Goal: Browse casually

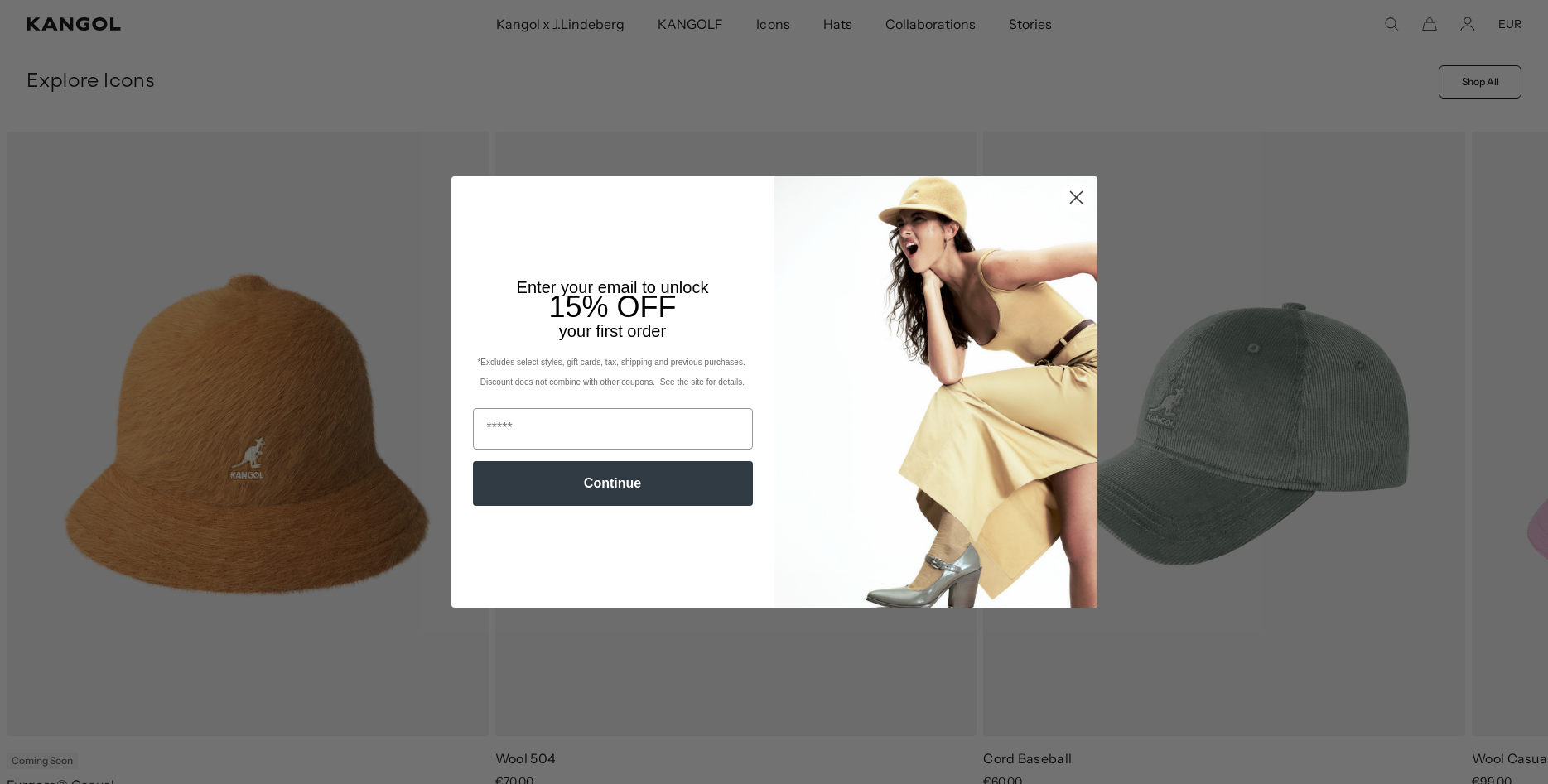
scroll to position [0, 341]
click at [1078, 195] on icon "Close dialog" at bounding box center [1076, 198] width 12 height 12
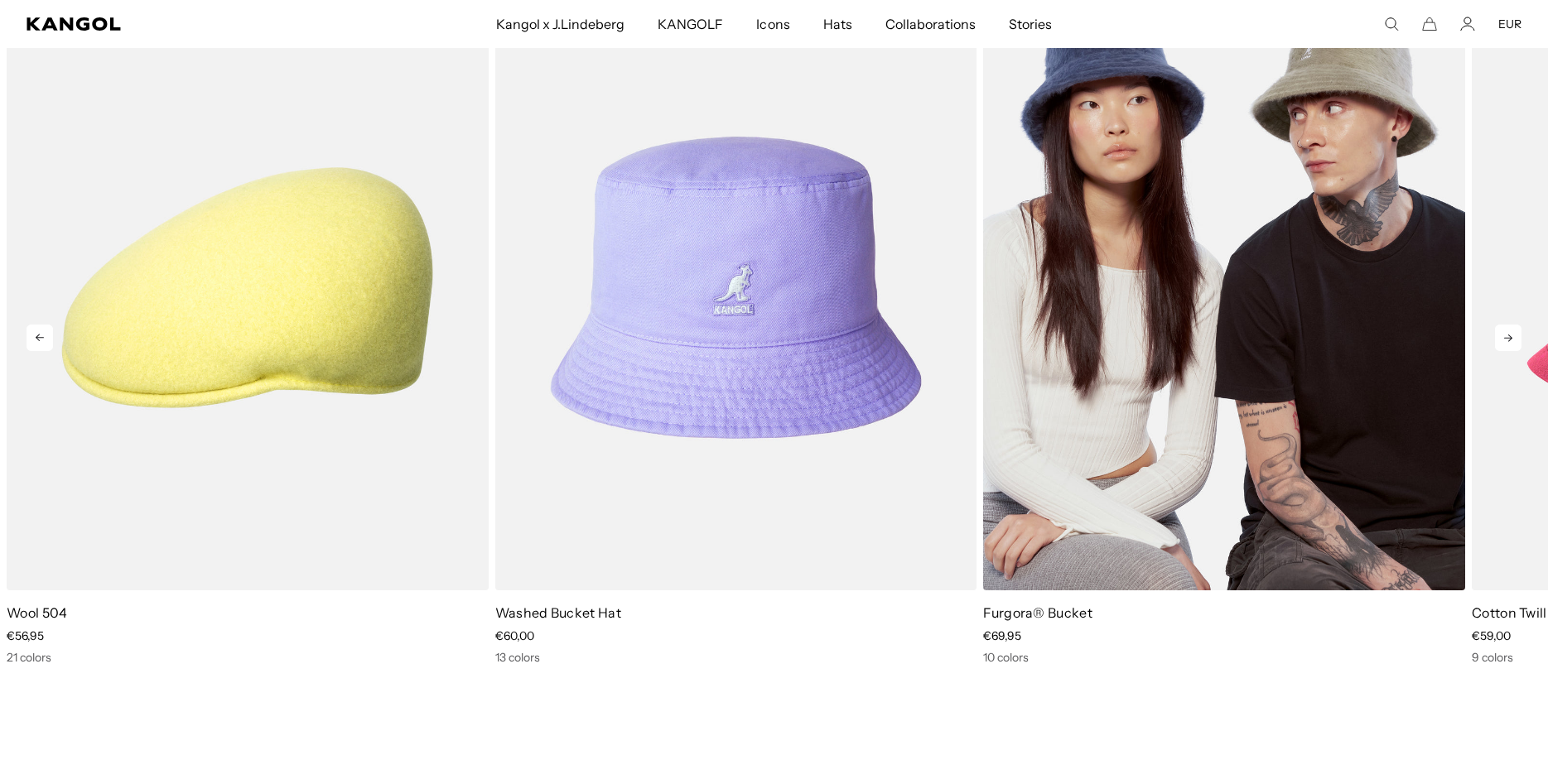
scroll to position [0, 0]
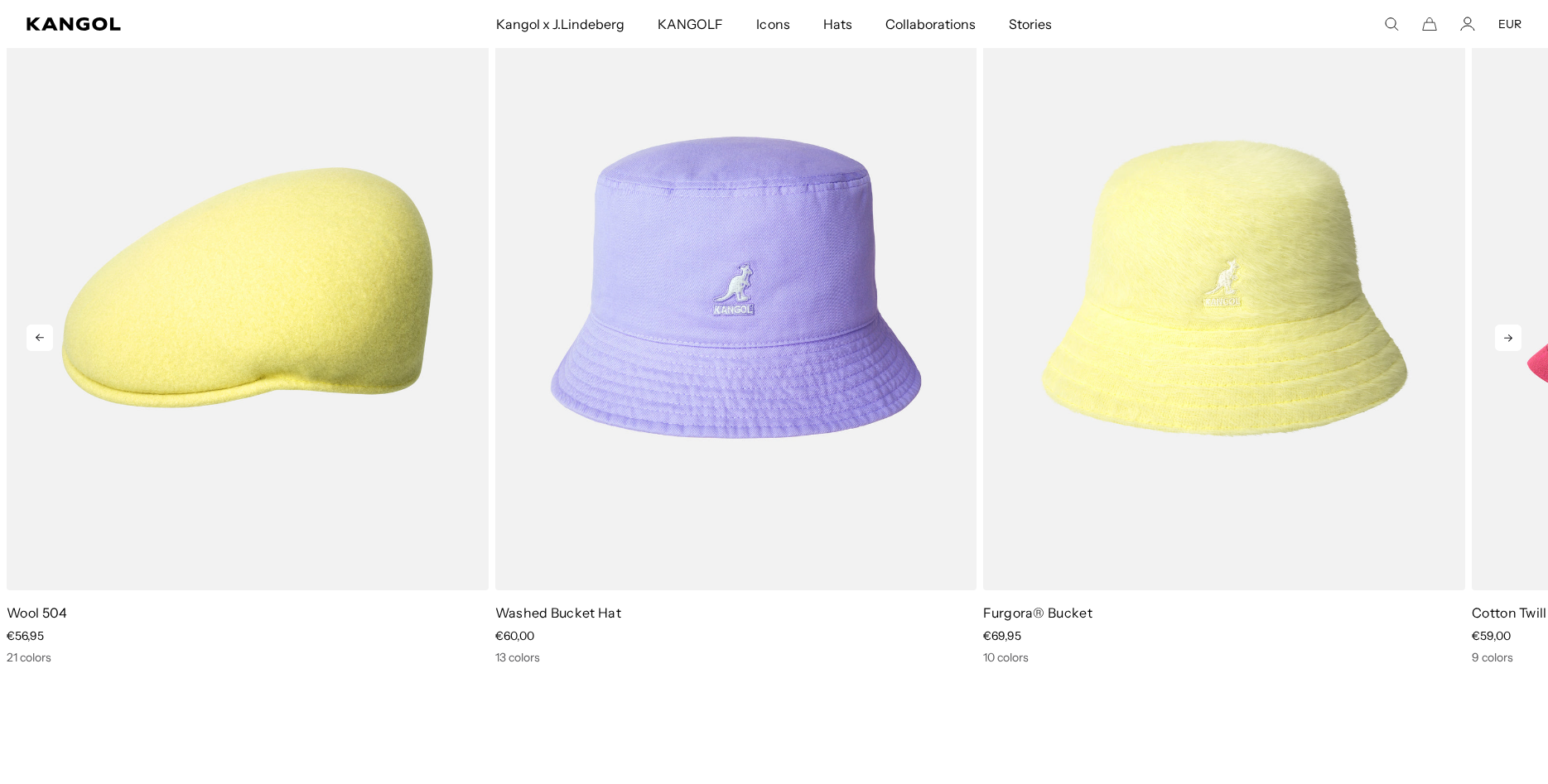
click at [1507, 333] on icon at bounding box center [1507, 337] width 26 height 26
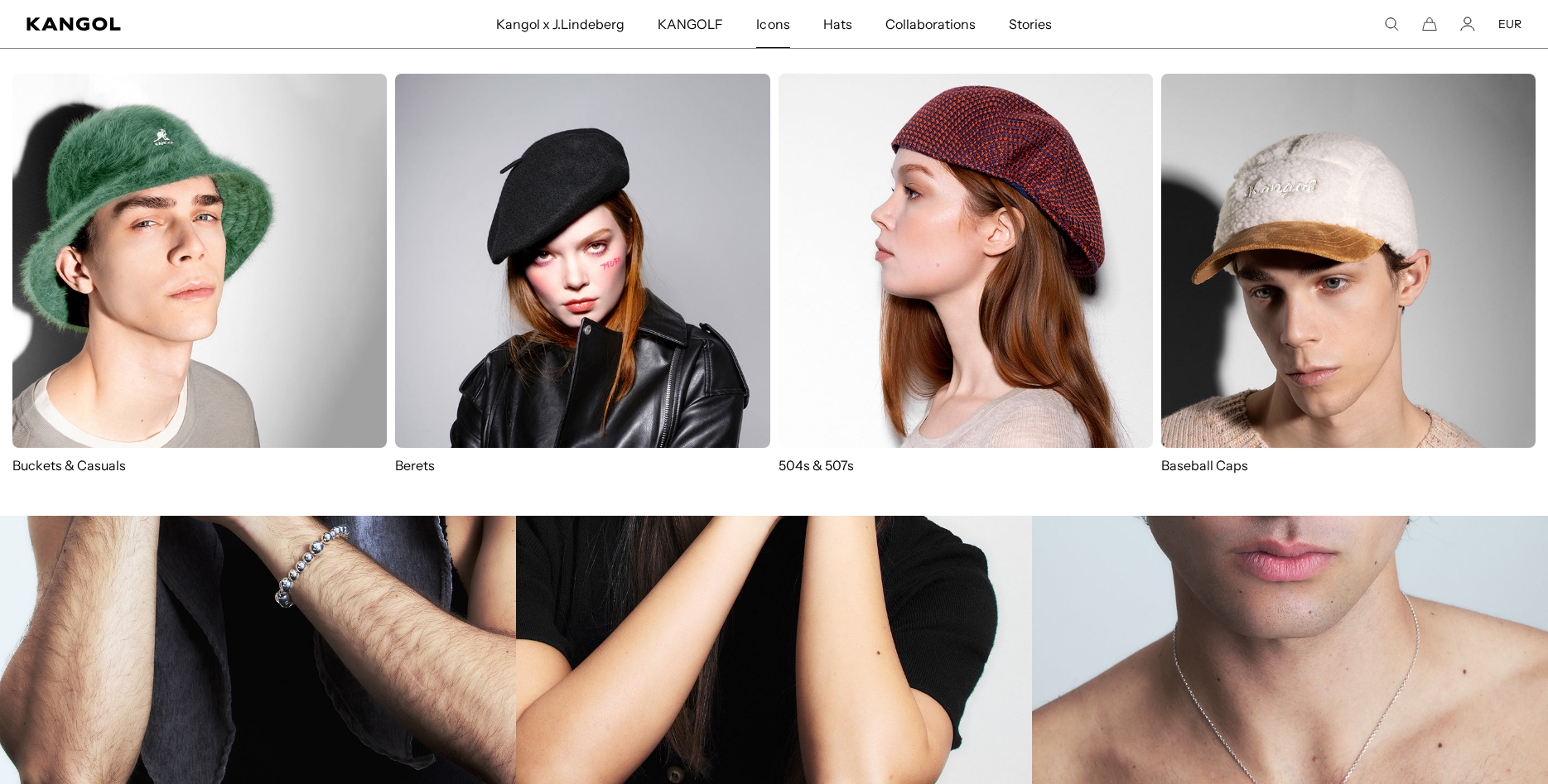
scroll to position [0, 341]
click at [766, 28] on span "Icons" at bounding box center [773, 24] width 34 height 48
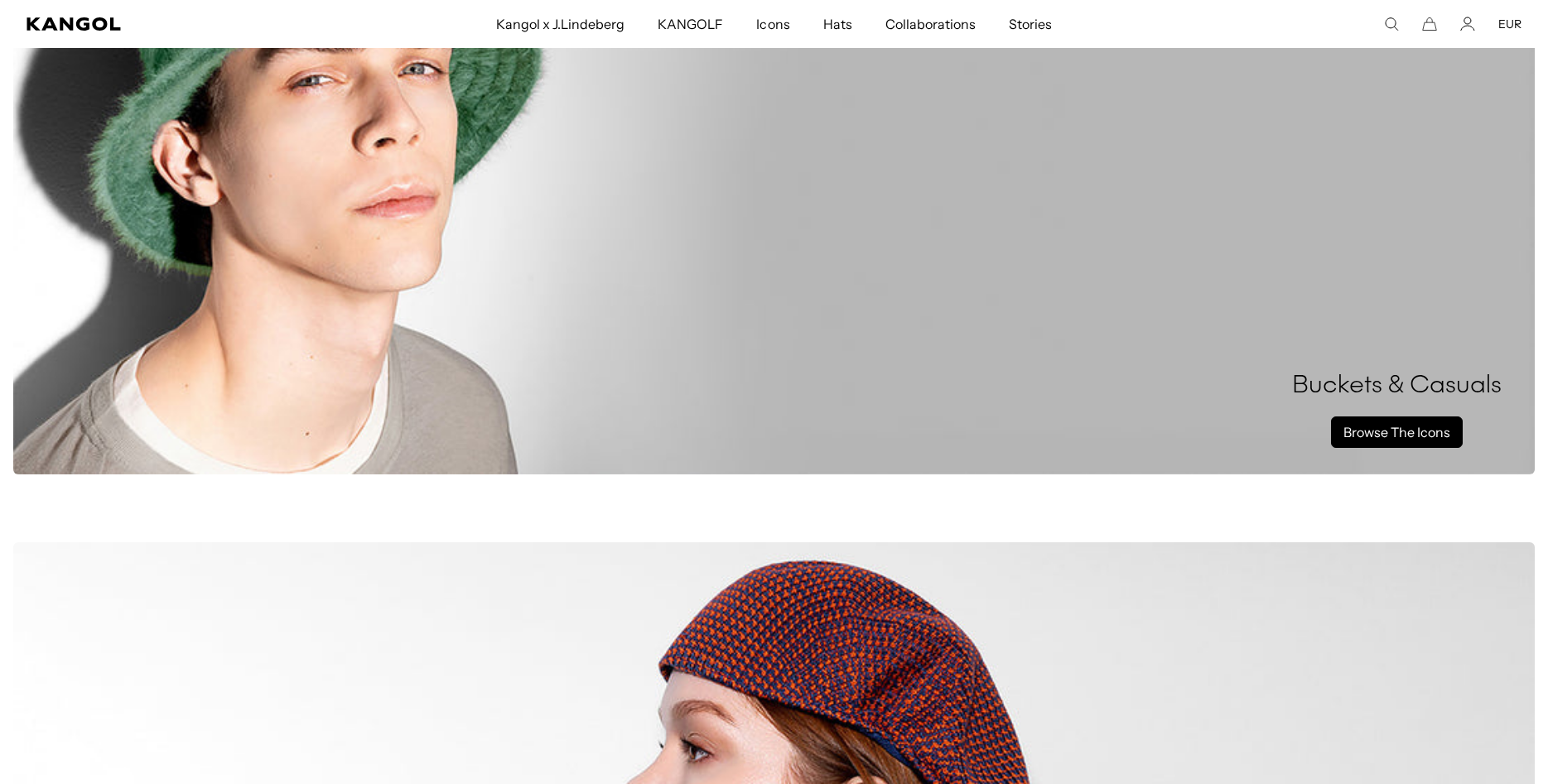
click at [1368, 428] on link "Browse The Icons" at bounding box center [1396, 431] width 131 height 32
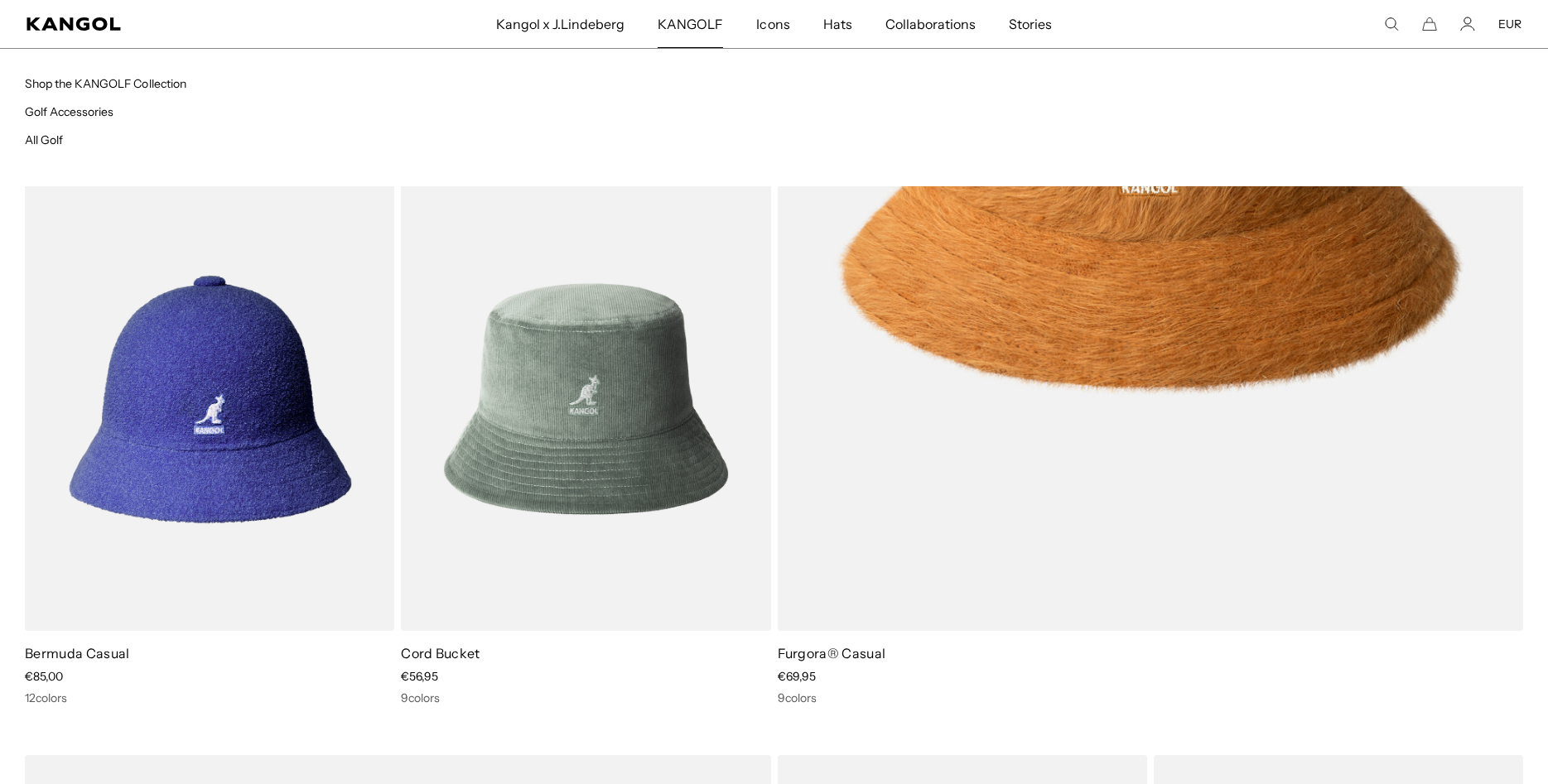
click at [686, 25] on span "KANGOLF" at bounding box center [690, 24] width 65 height 48
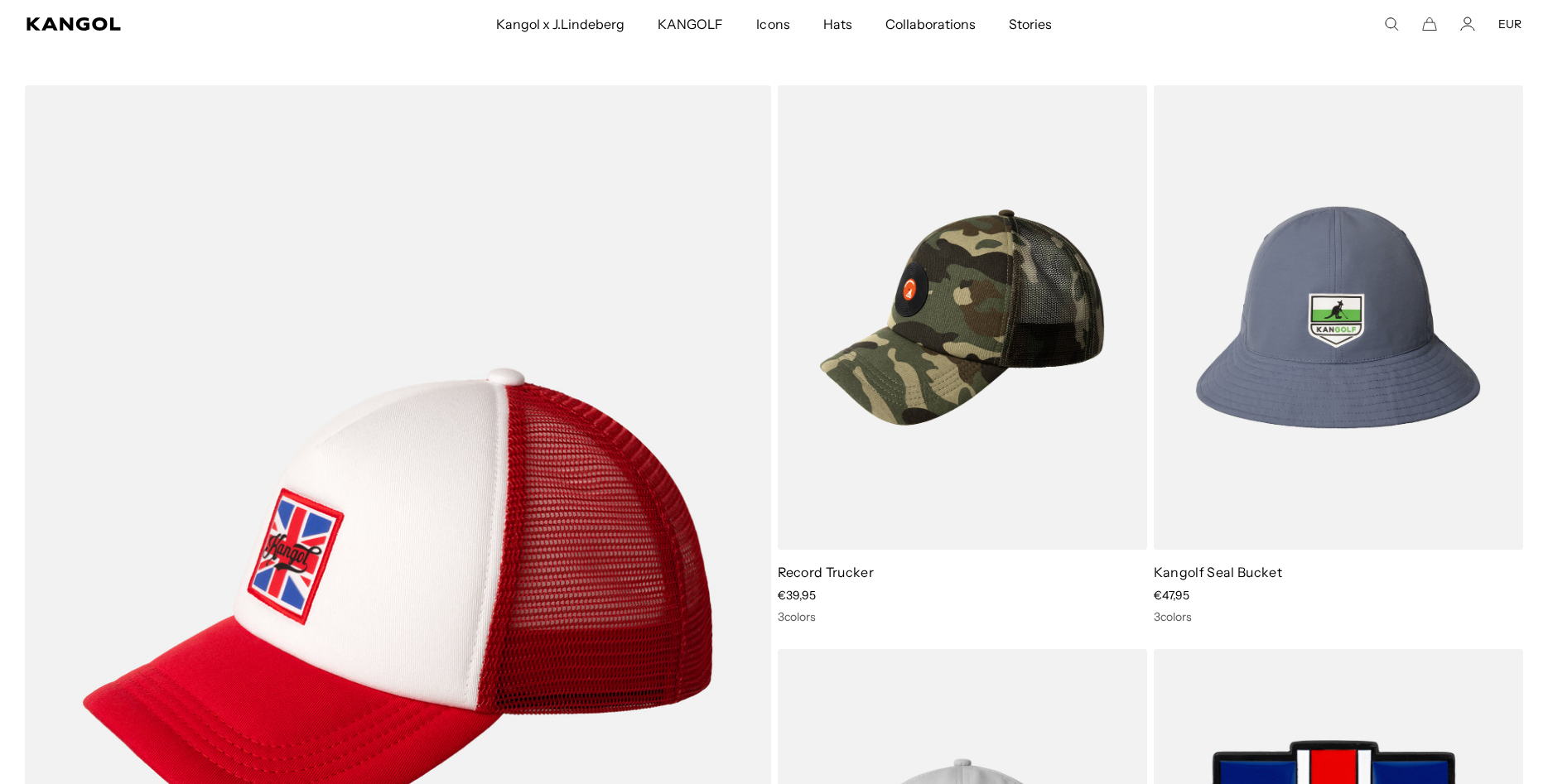
scroll to position [2870, 0]
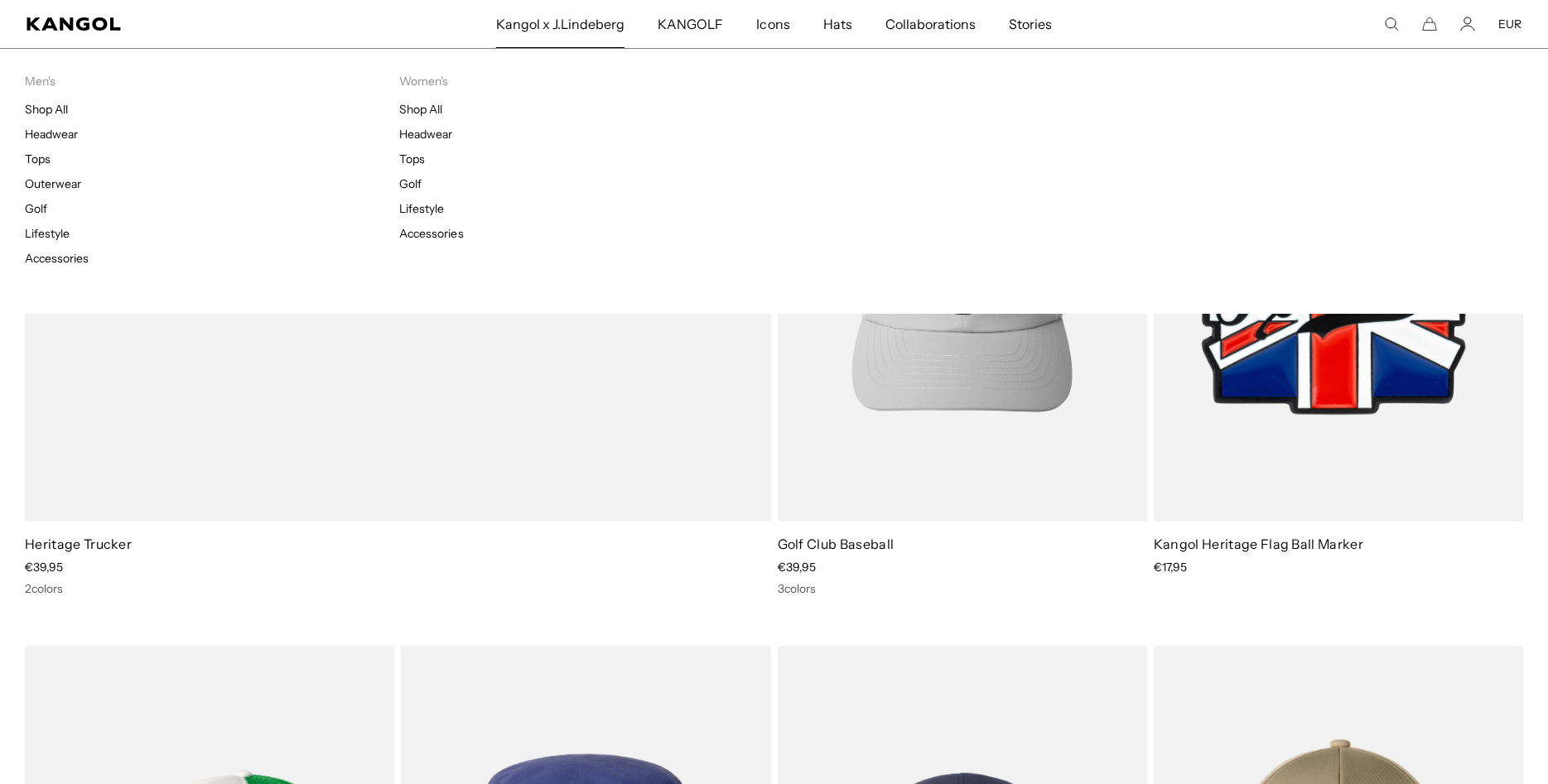
click at [580, 28] on span "Kangol x J.Lindeberg" at bounding box center [560, 24] width 129 height 48
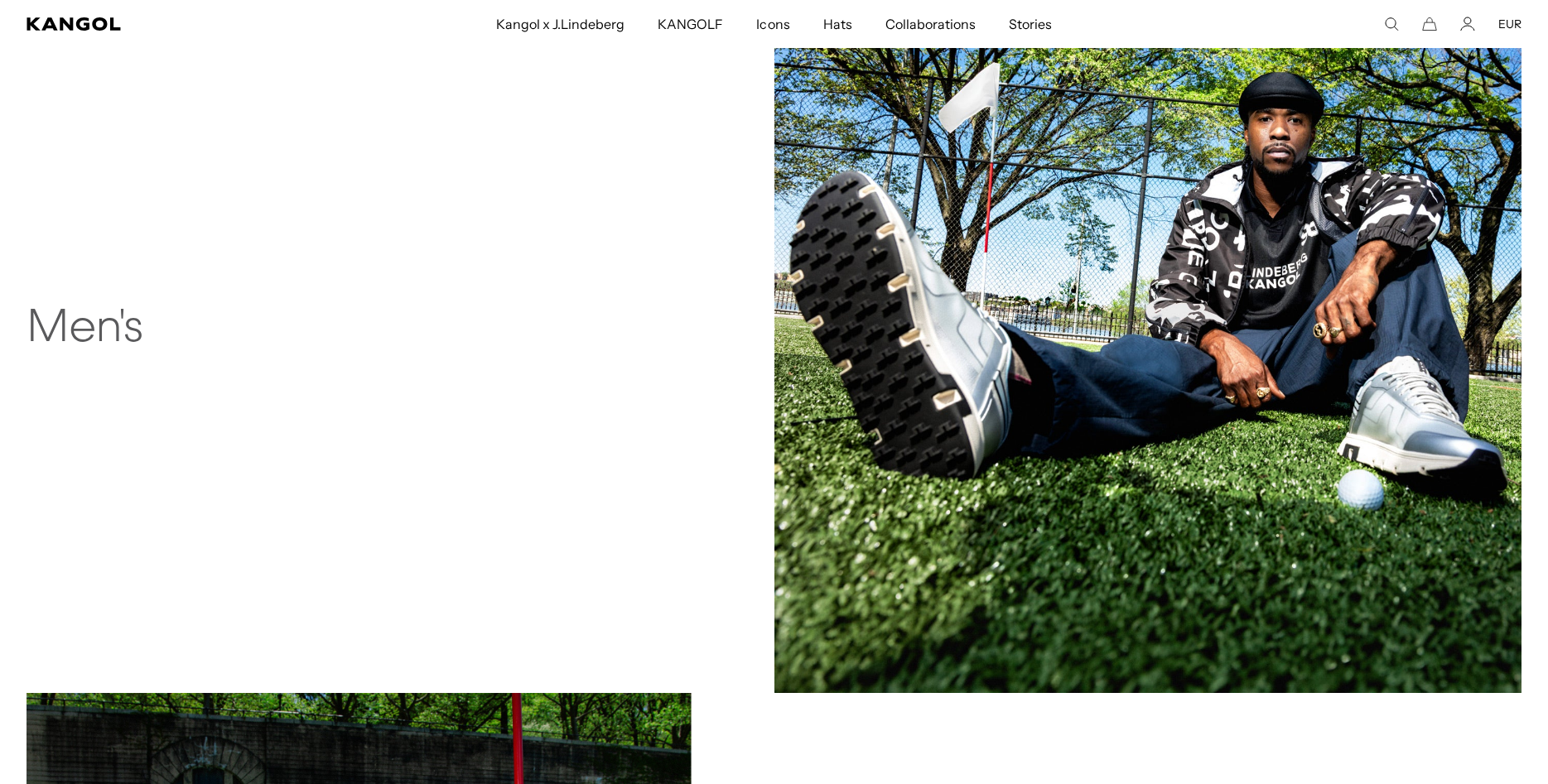
scroll to position [1773, 0]
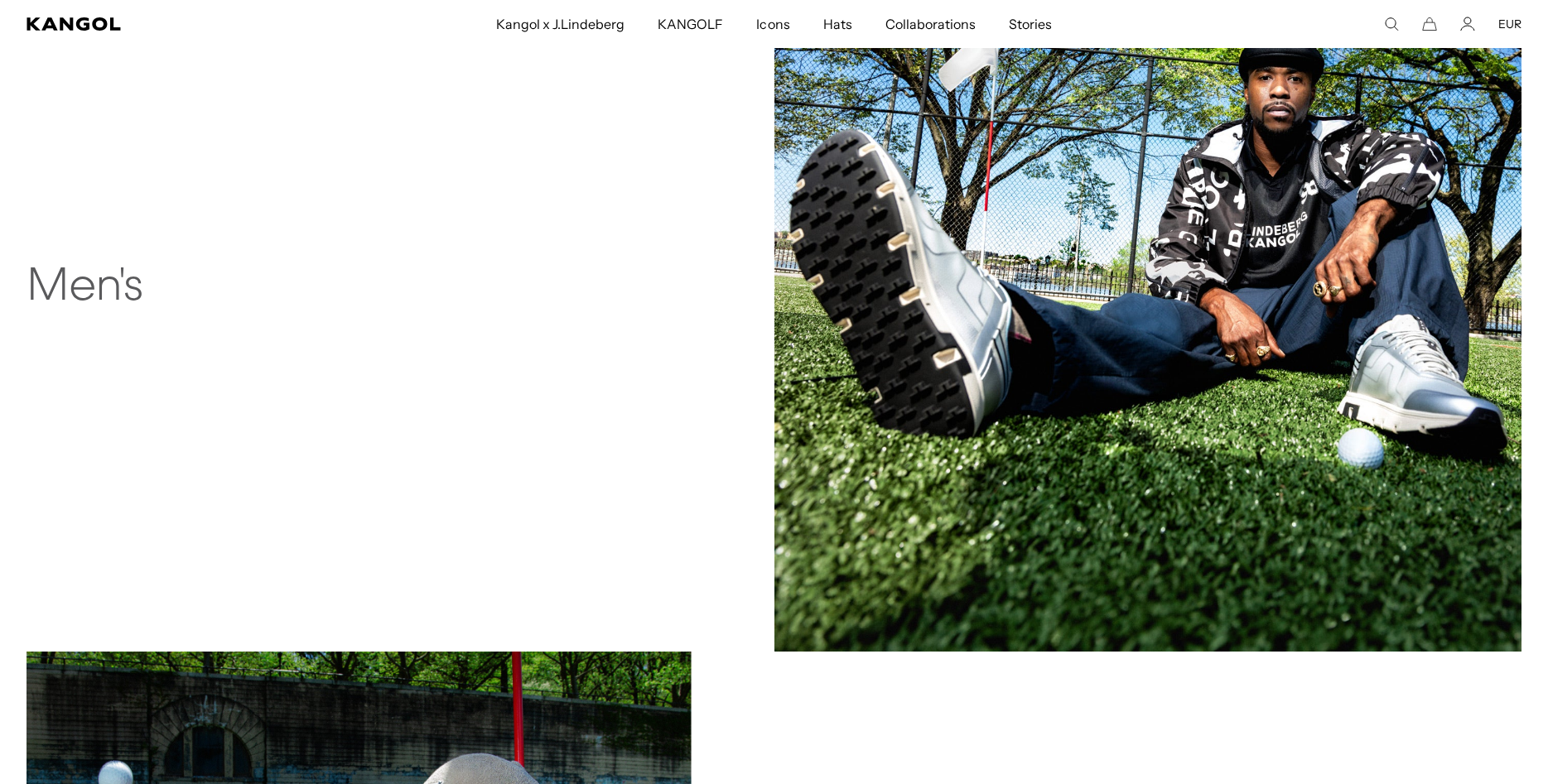
click at [1030, 374] on img at bounding box center [1148, 278] width 748 height 748
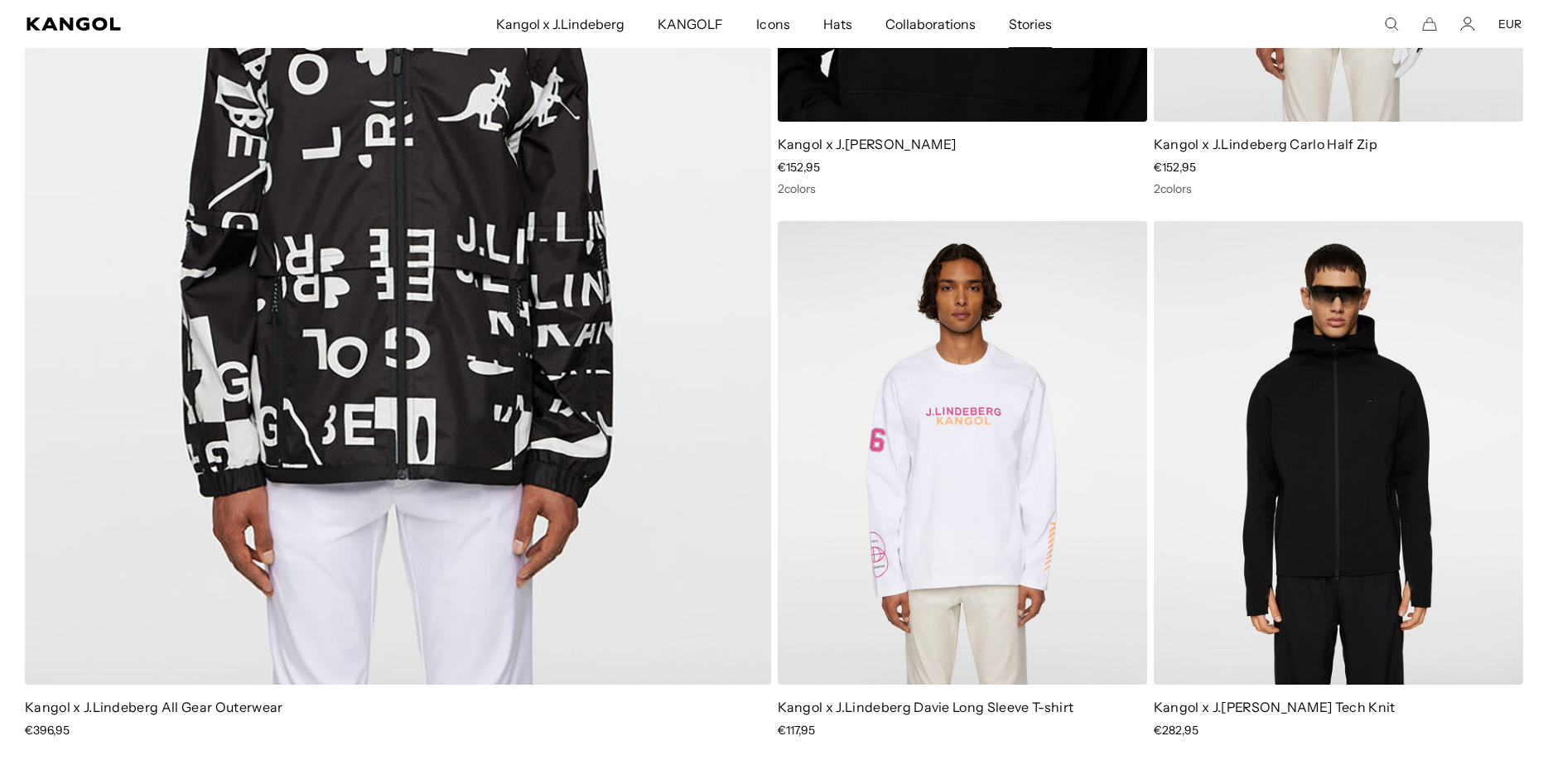
click at [1025, 26] on span "Stories" at bounding box center [1029, 24] width 43 height 48
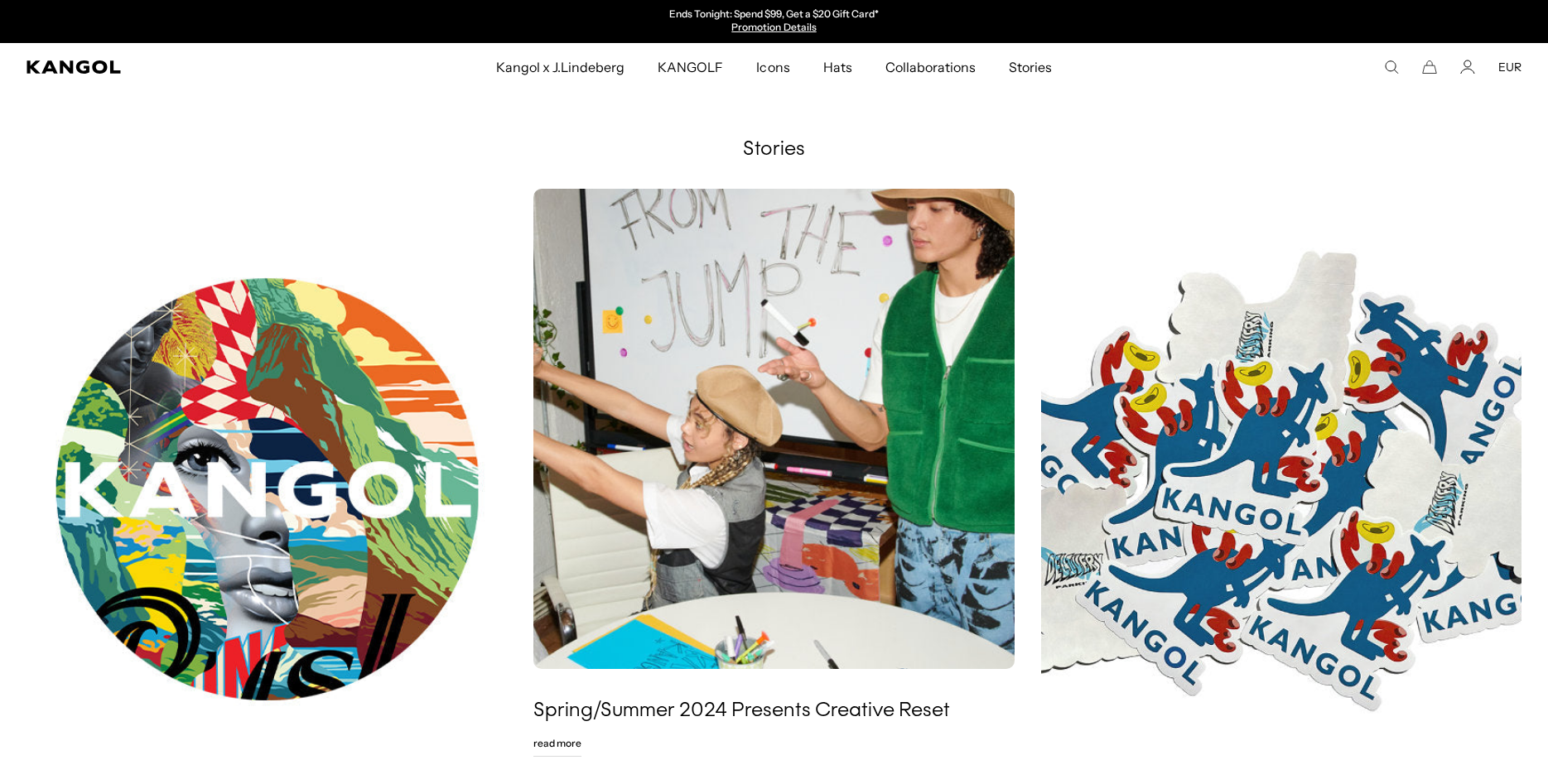
click at [45, 77] on comp-header "Kangol x J.Lindeberg Kangol x J.Lindeberg Men's Shop All Headwear Tops Outerwea…" at bounding box center [774, 66] width 1548 height 48
click at [69, 64] on icon "Kangol" at bounding box center [73, 67] width 95 height 14
